Goal: Find specific page/section: Find specific page/section

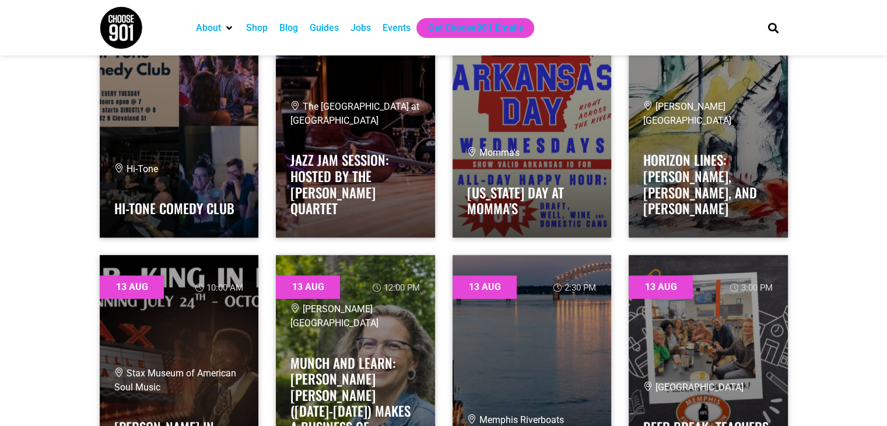
scroll to position [700, 0]
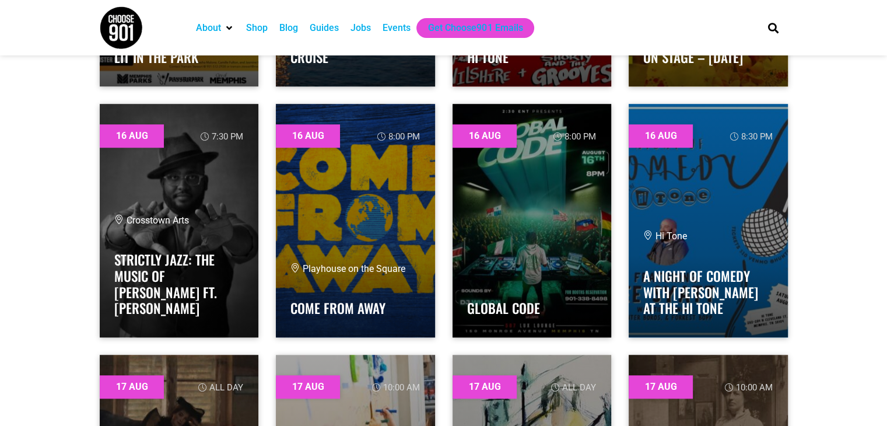
scroll to position [5134, 0]
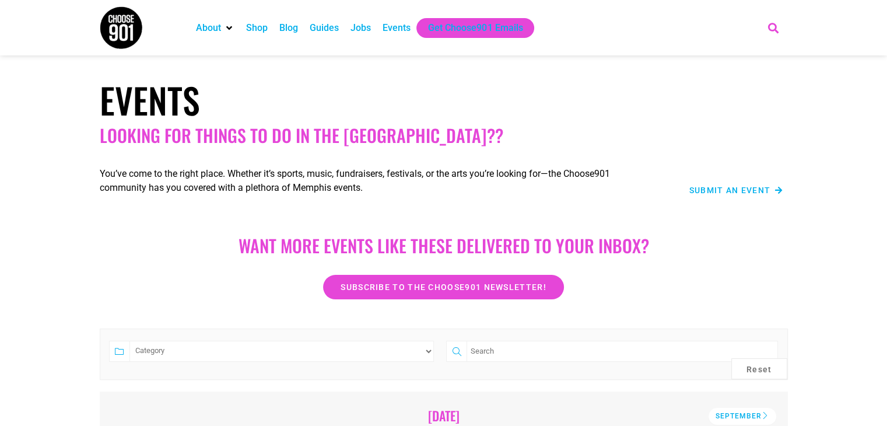
click at [774, 28] on icon "Search" at bounding box center [773, 27] width 19 height 19
click at [775, 71] on icon "Close this search box." at bounding box center [775, 69] width 9 height 9
click at [776, 29] on icon "Search" at bounding box center [773, 27] width 19 height 19
click at [773, 74] on icon "Close this search box." at bounding box center [775, 69] width 9 height 9
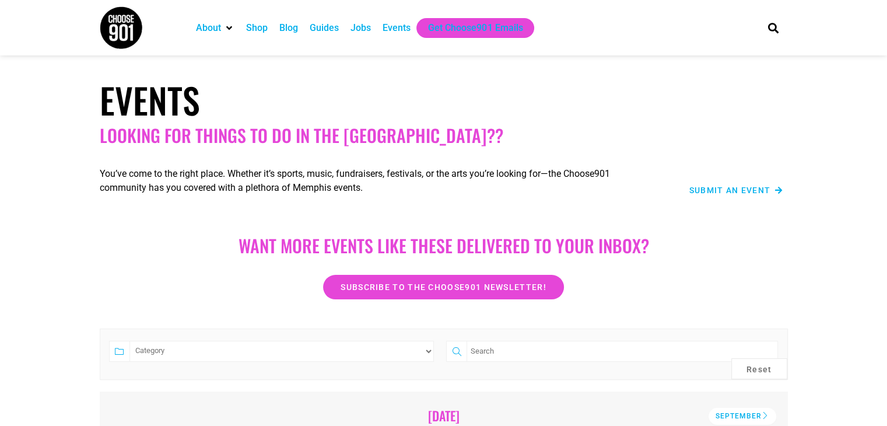
click at [777, 41] on div "Search" at bounding box center [771, 27] width 35 height 55
click at [775, 26] on icon "Search" at bounding box center [773, 27] width 19 height 19
click at [730, 69] on input "Search" at bounding box center [697, 70] width 136 height 14
click at [726, 74] on input "Search" at bounding box center [697, 70] width 136 height 14
click at [775, 69] on icon "Close this search box." at bounding box center [775, 69] width 9 height 9
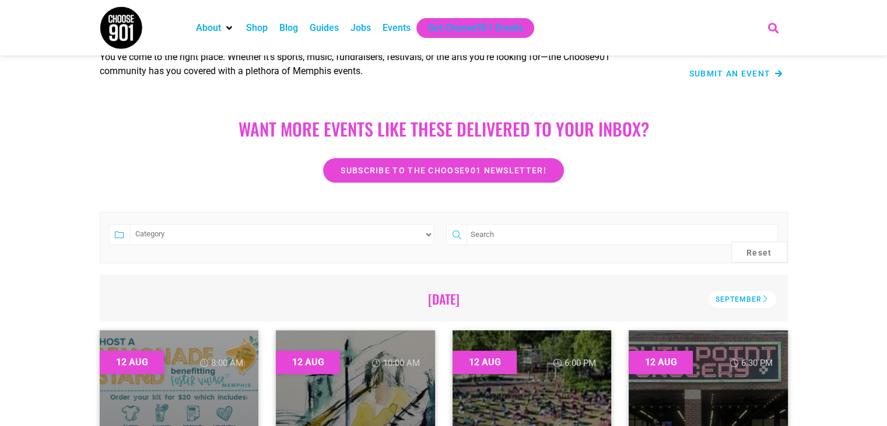
scroll to position [233, 0]
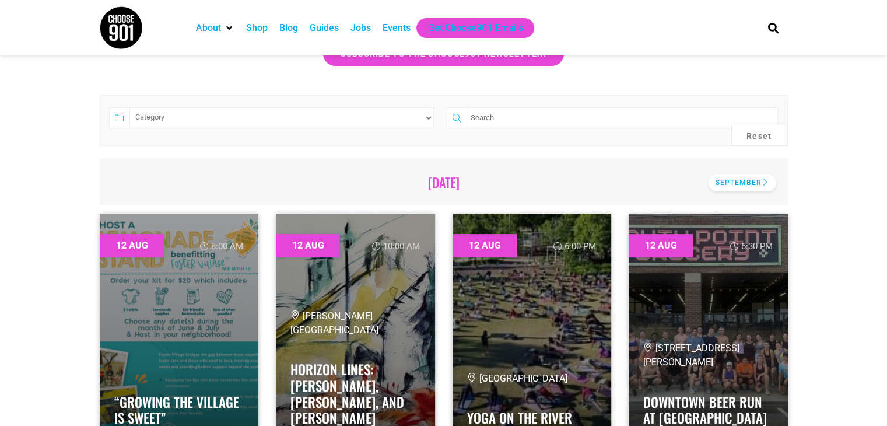
click at [766, 183] on div "September" at bounding box center [743, 182] width 68 height 17
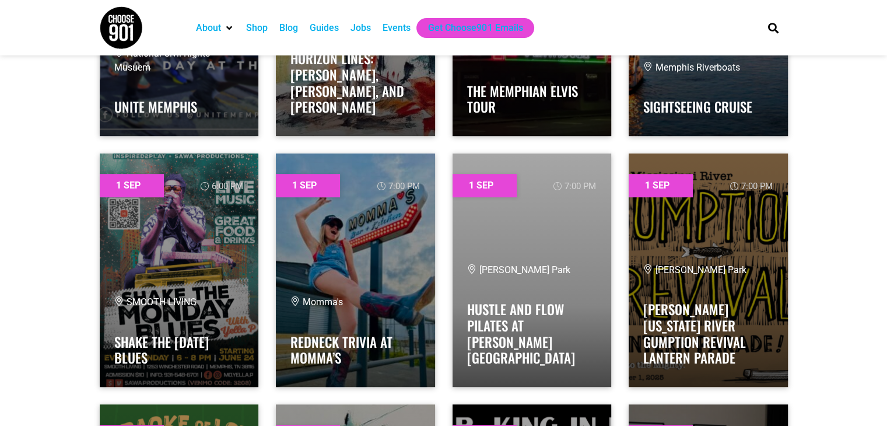
scroll to position [525, 0]
